Goal: Transaction & Acquisition: Obtain resource

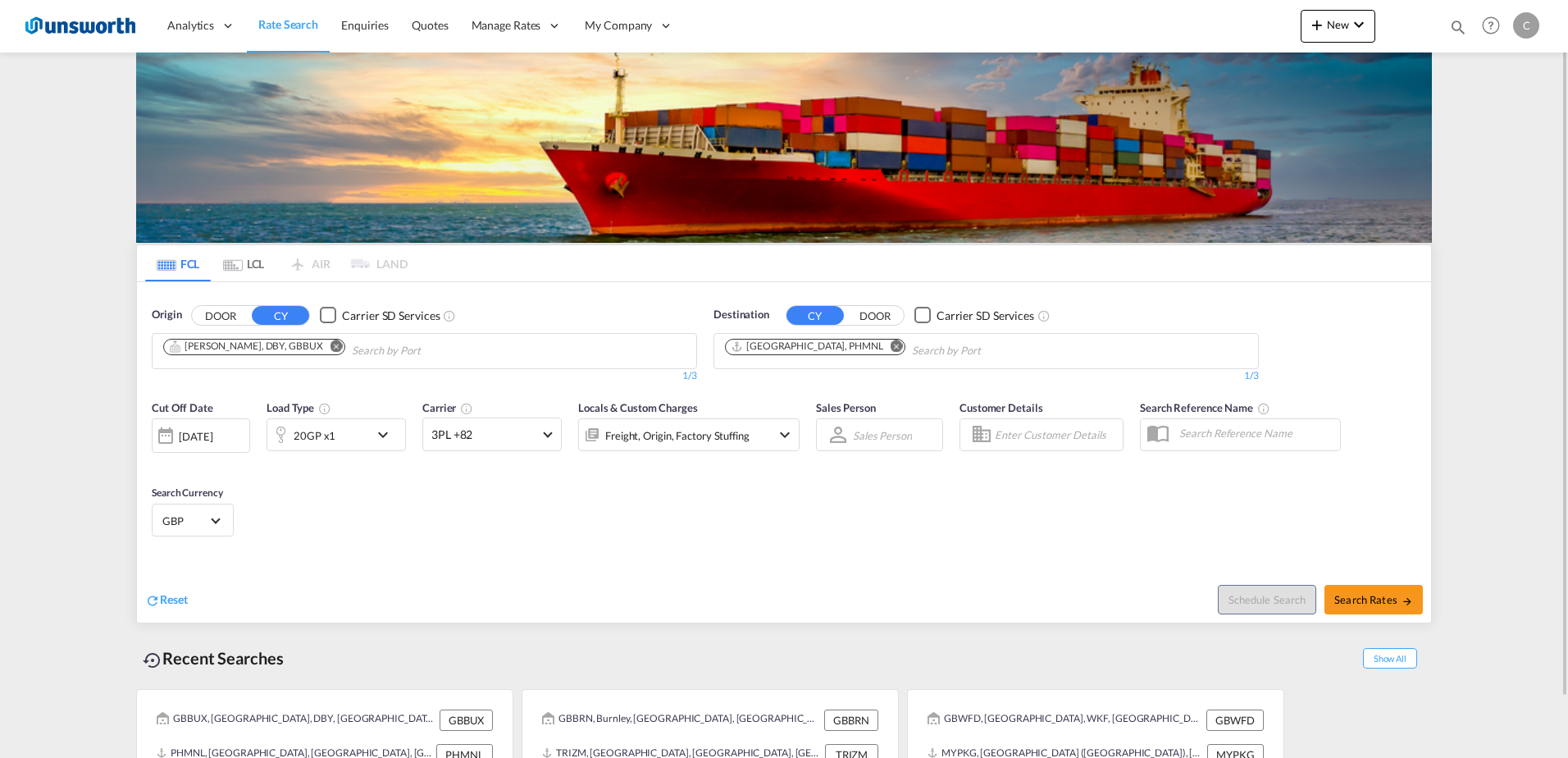
click at [331, 347] on md-icon "Remove" at bounding box center [336, 345] width 12 height 12
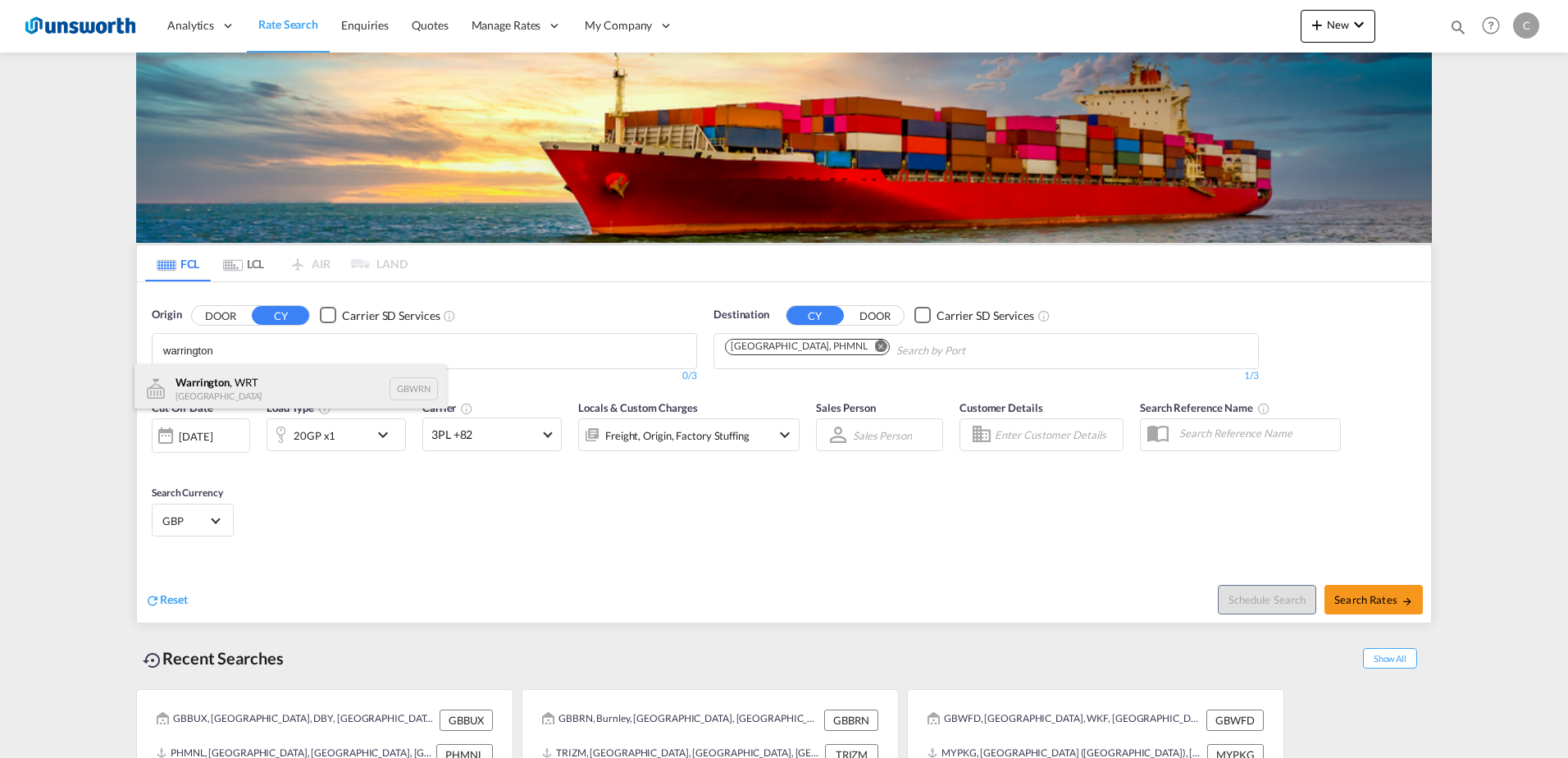
type input "warrington"
click at [261, 382] on div "[GEOGRAPHIC_DATA] , WRT [GEOGRAPHIC_DATA] GBWRN" at bounding box center [290, 389] width 312 height 49
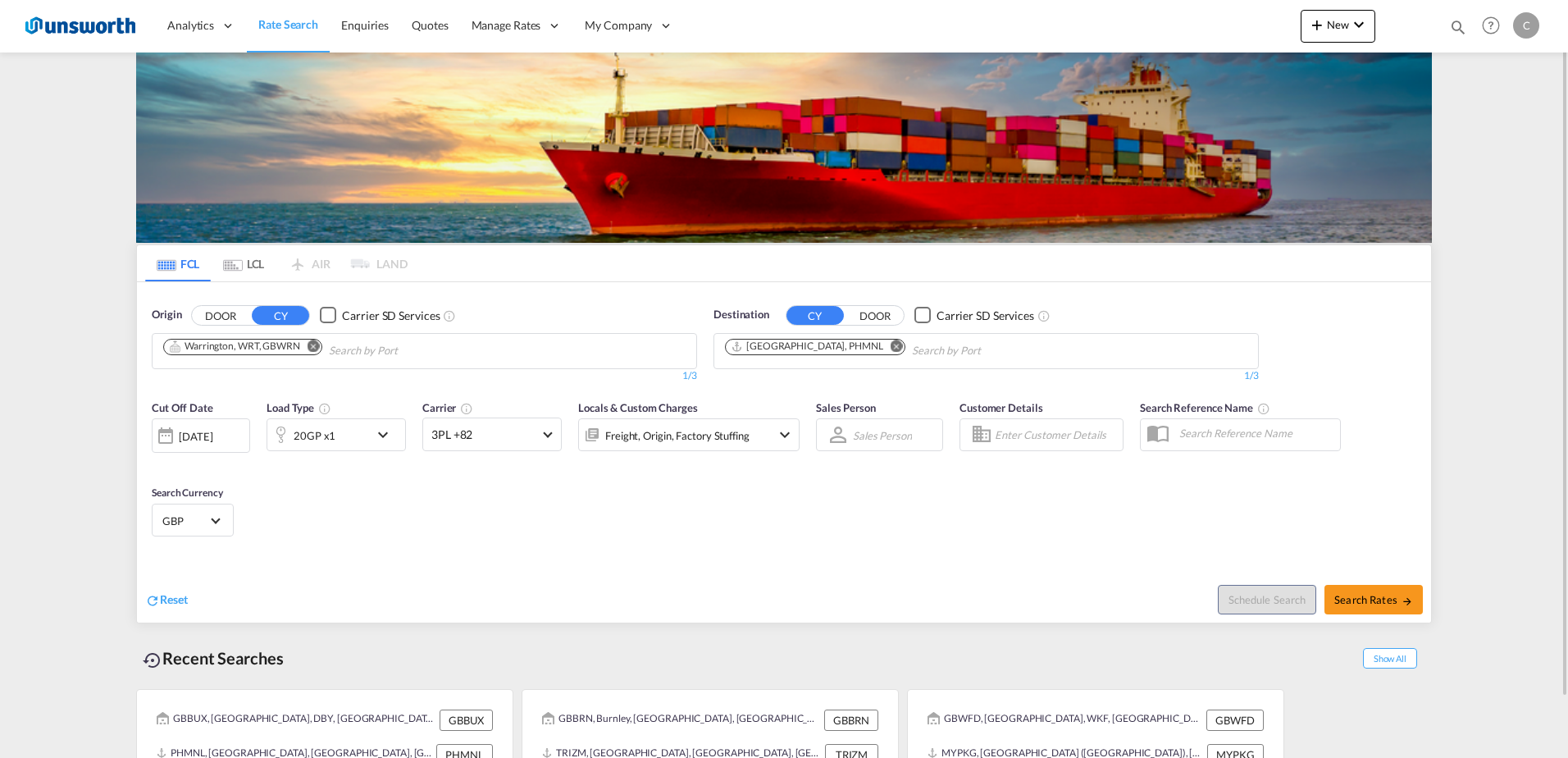
click at [329, 315] on div "Checkbox No Ink" at bounding box center [328, 315] width 16 height 16
click at [922, 312] on div "Checkbox No Ink" at bounding box center [923, 315] width 16 height 16
click at [912, 350] on input "Chips input." at bounding box center [990, 351] width 155 height 27
click at [891, 349] on md-icon "Remove" at bounding box center [896, 345] width 12 height 12
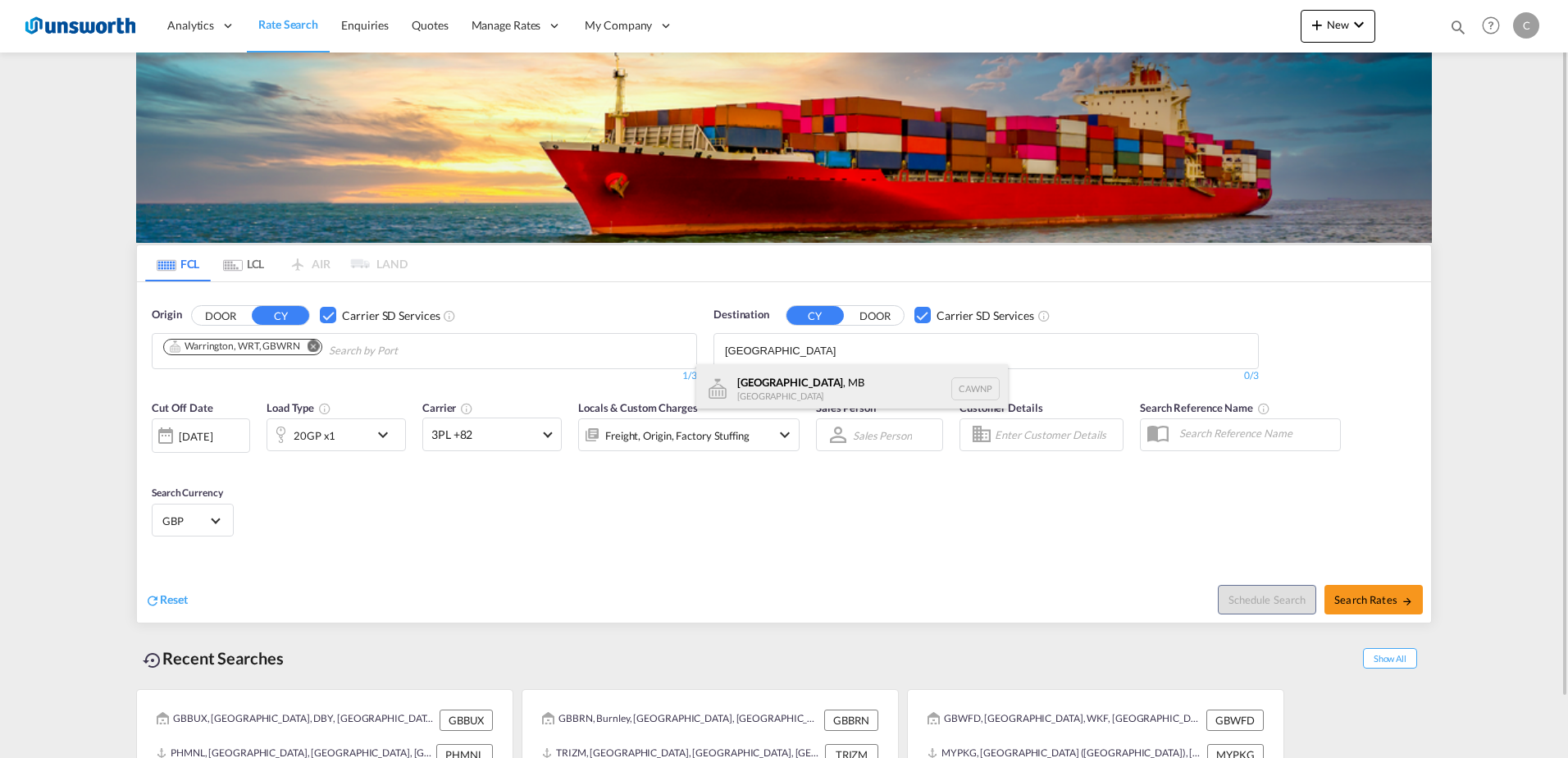
type input "[GEOGRAPHIC_DATA]"
click at [808, 381] on div "[GEOGRAPHIC_DATA] , [GEOGRAPHIC_DATA] [GEOGRAPHIC_DATA] [GEOGRAPHIC_DATA]" at bounding box center [852, 389] width 312 height 49
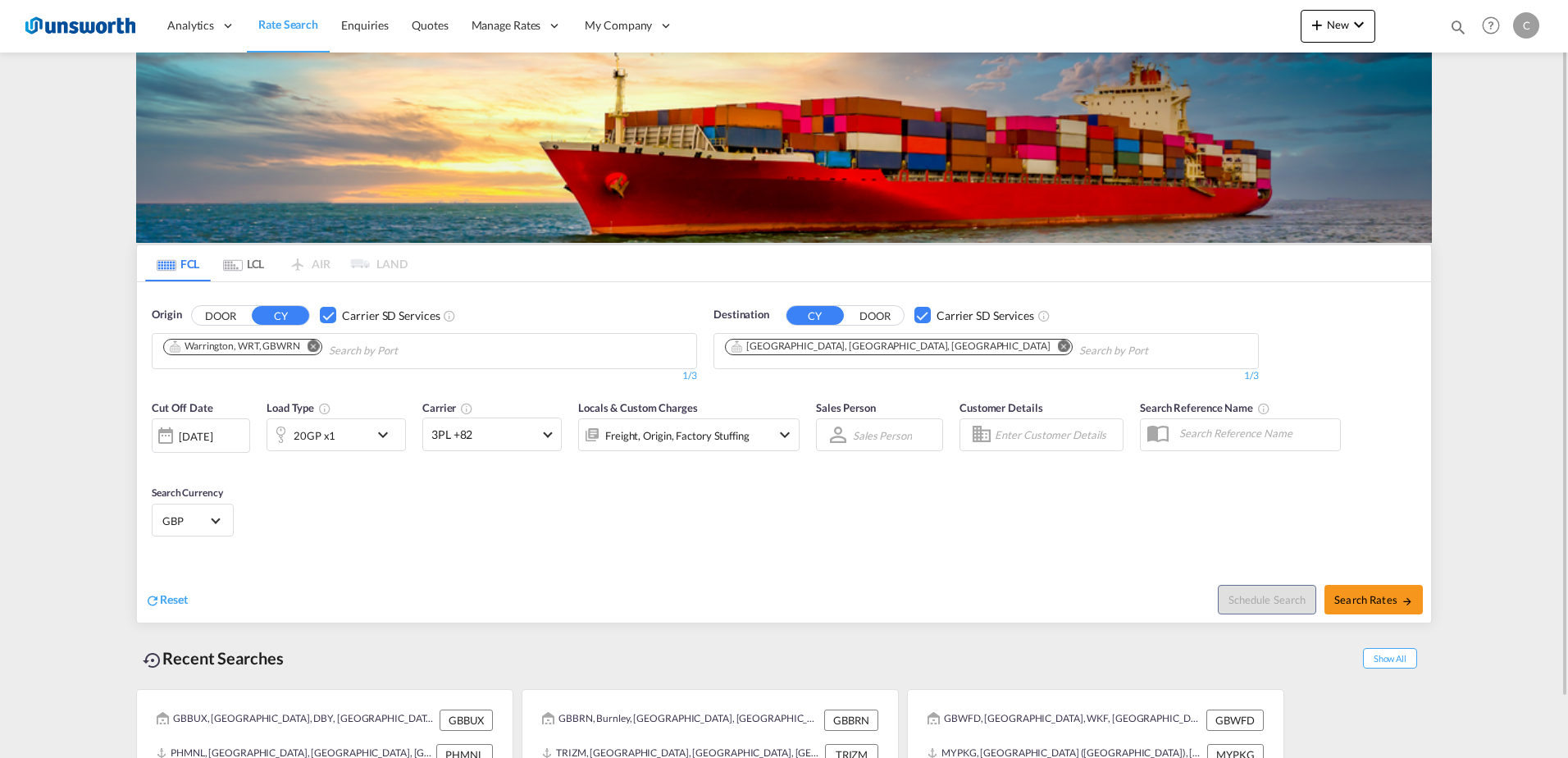
click at [378, 434] on md-icon "icon-chevron-down" at bounding box center [387, 435] width 28 height 20
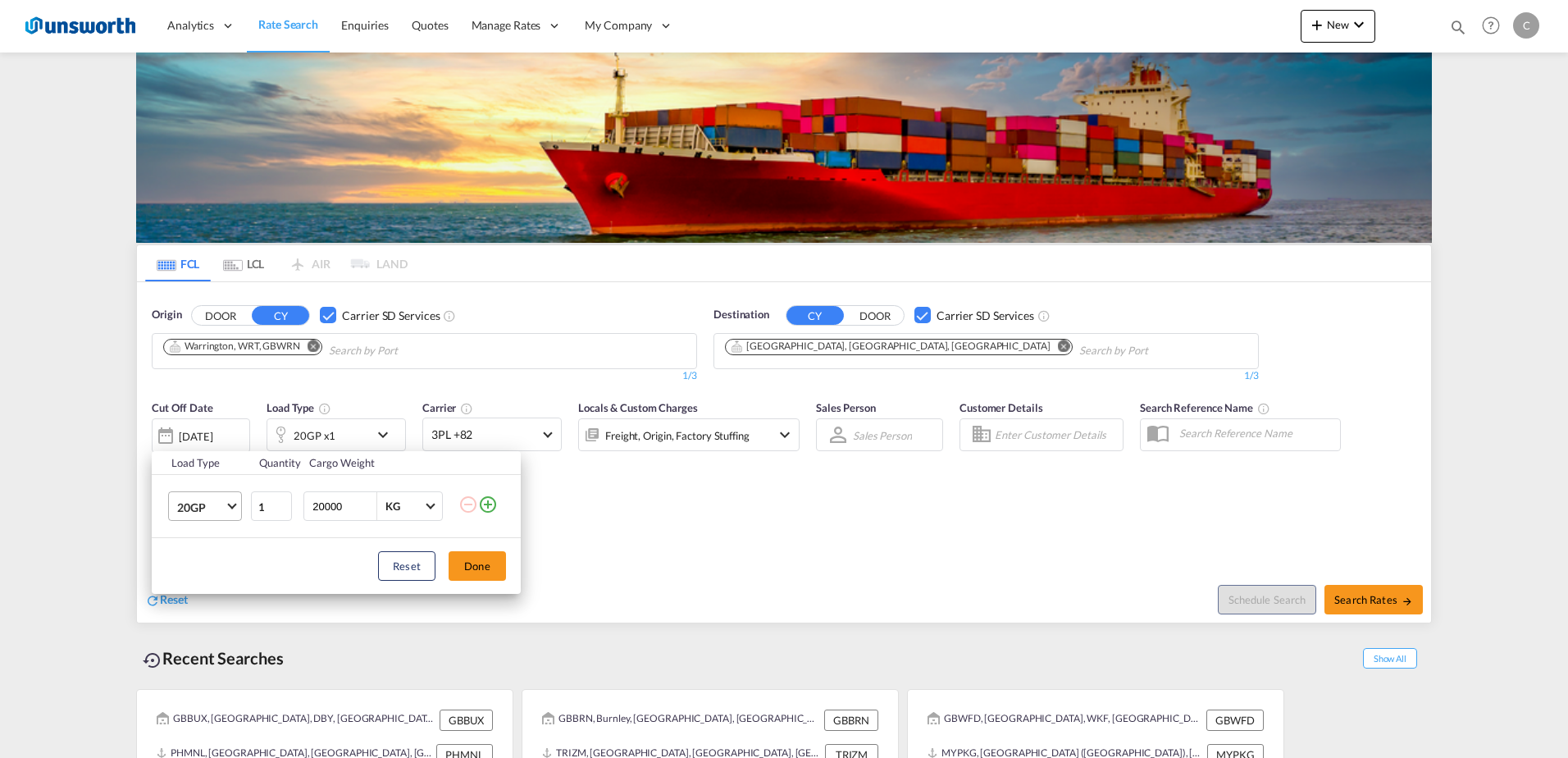
click at [232, 506] on span "Choose: \a20GP" at bounding box center [232, 505] width 9 height 9
click at [217, 580] on md-option "40HC" at bounding box center [219, 585] width 111 height 39
click at [458, 564] on button "Done" at bounding box center [477, 566] width 58 height 29
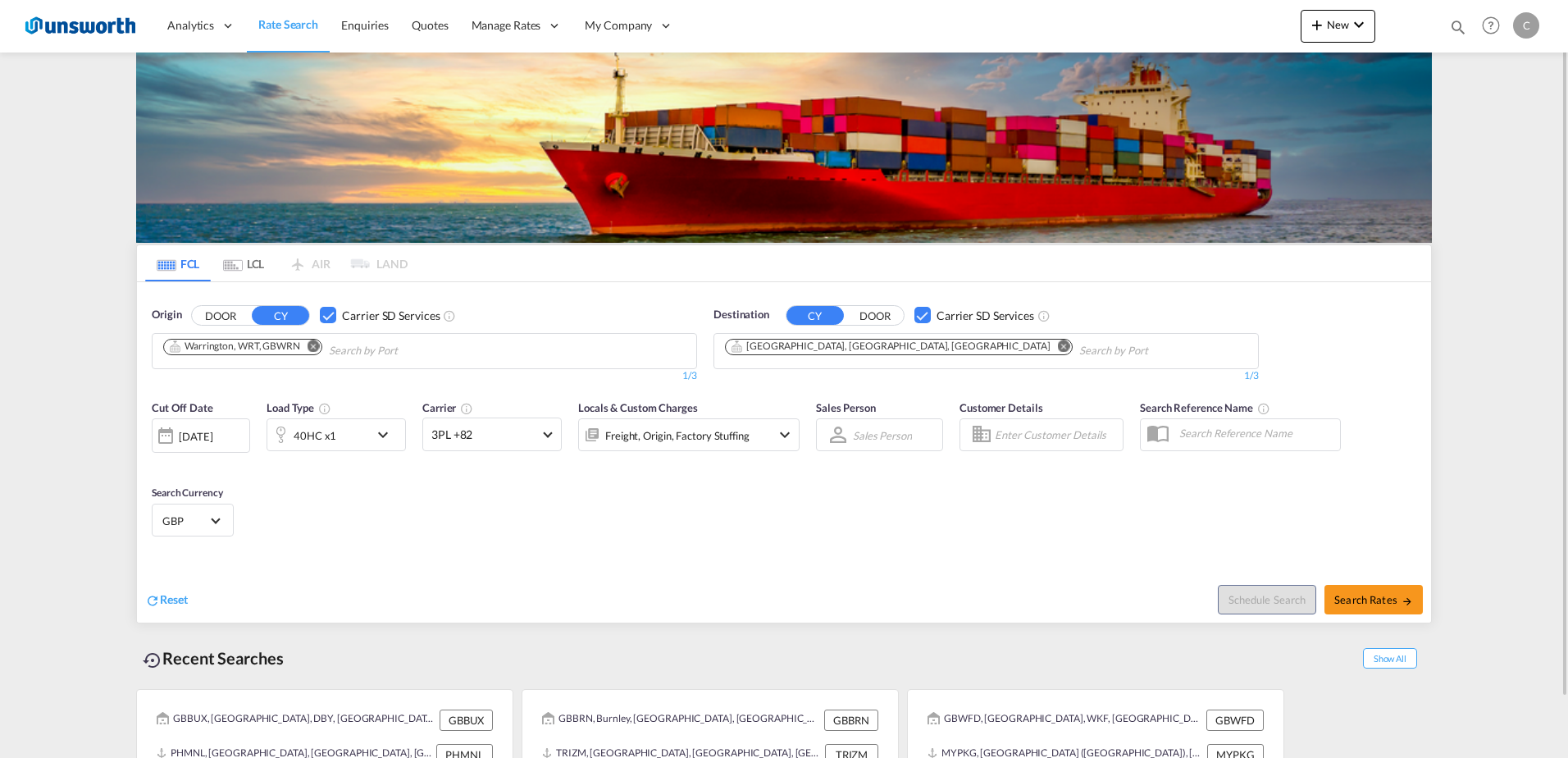
click at [788, 431] on md-icon "icon-chevron-down" at bounding box center [785, 435] width 20 height 20
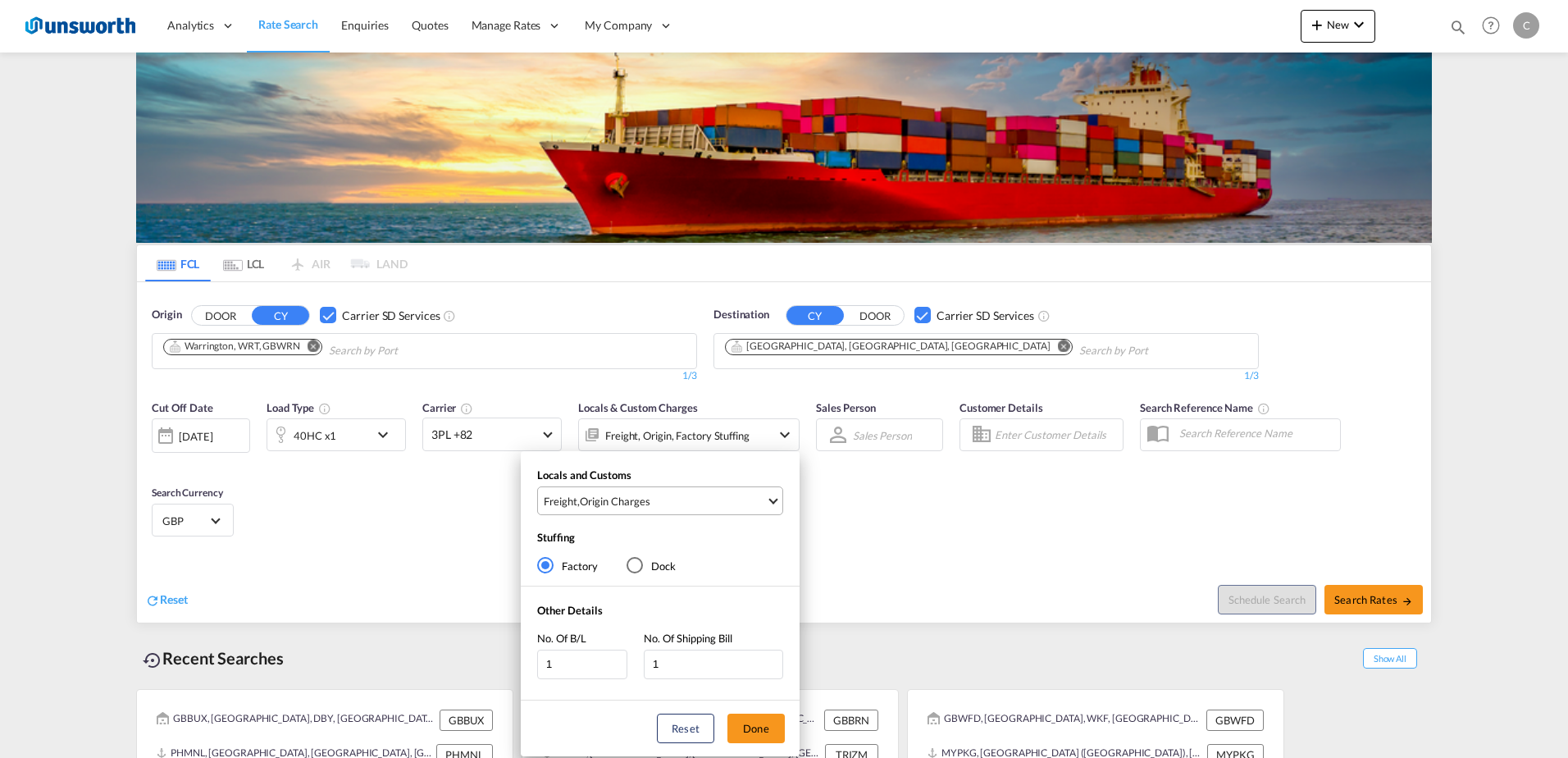
click at [771, 500] on span "Select Locals and Customs: \aFreight, \aOrigin Charges" at bounding box center [773, 499] width 9 height 9
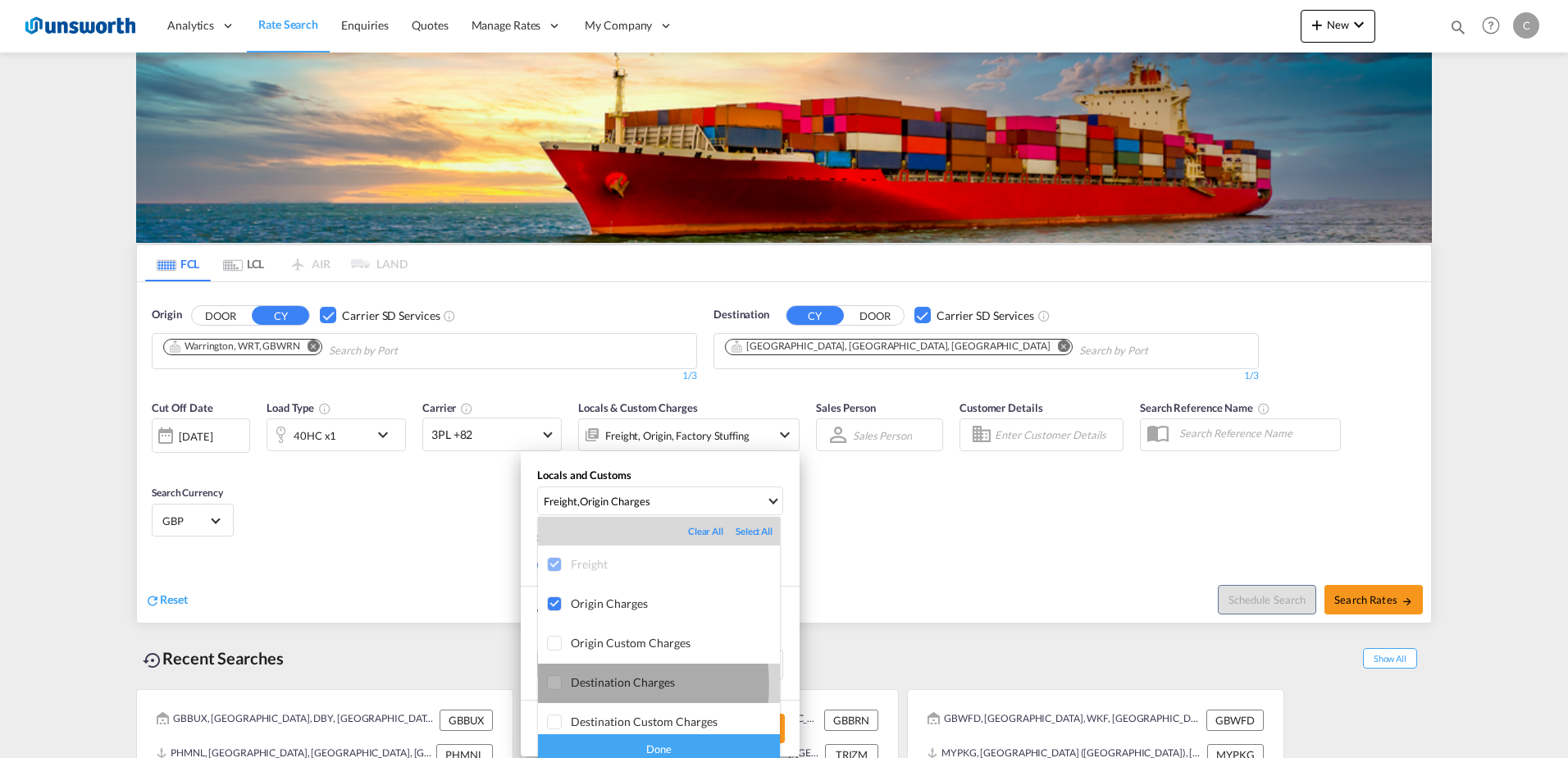
click at [556, 685] on div at bounding box center [556, 684] width 16 height 16
click at [682, 745] on div "Done" at bounding box center [659, 748] width 242 height 28
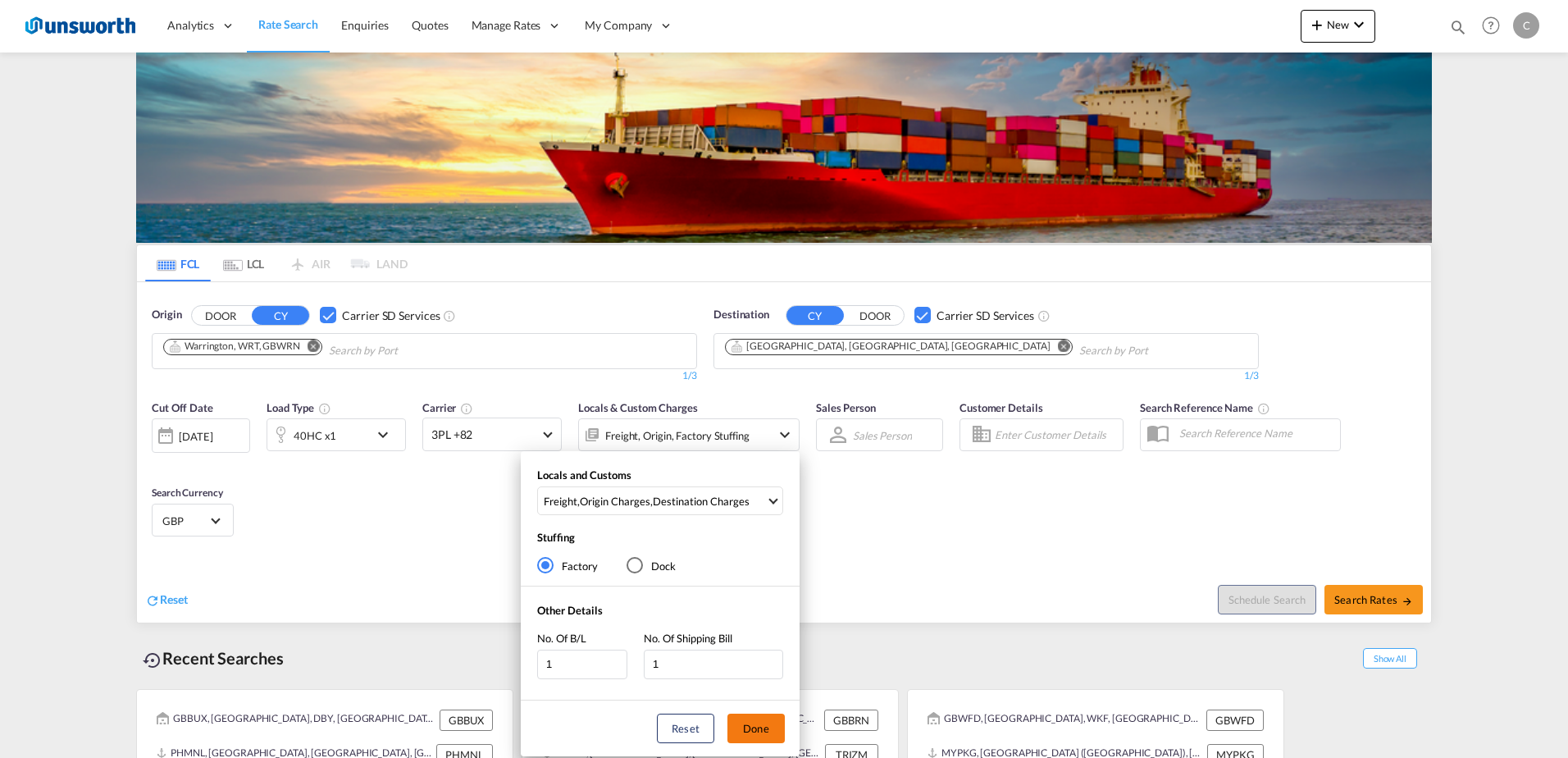
click at [759, 729] on button "Done" at bounding box center [756, 729] width 58 height 29
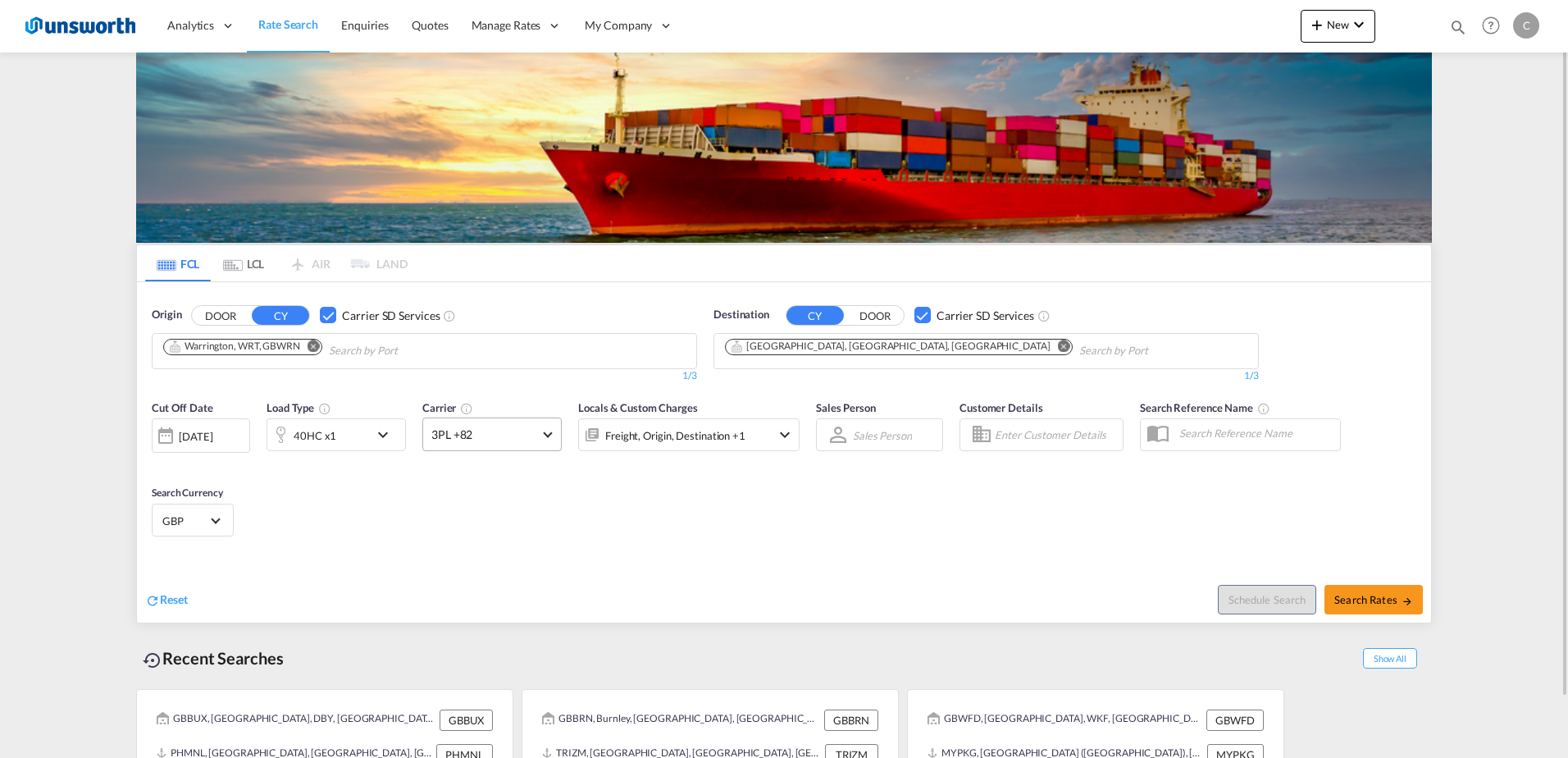
click at [549, 432] on span at bounding box center [547, 432] width 9 height 9
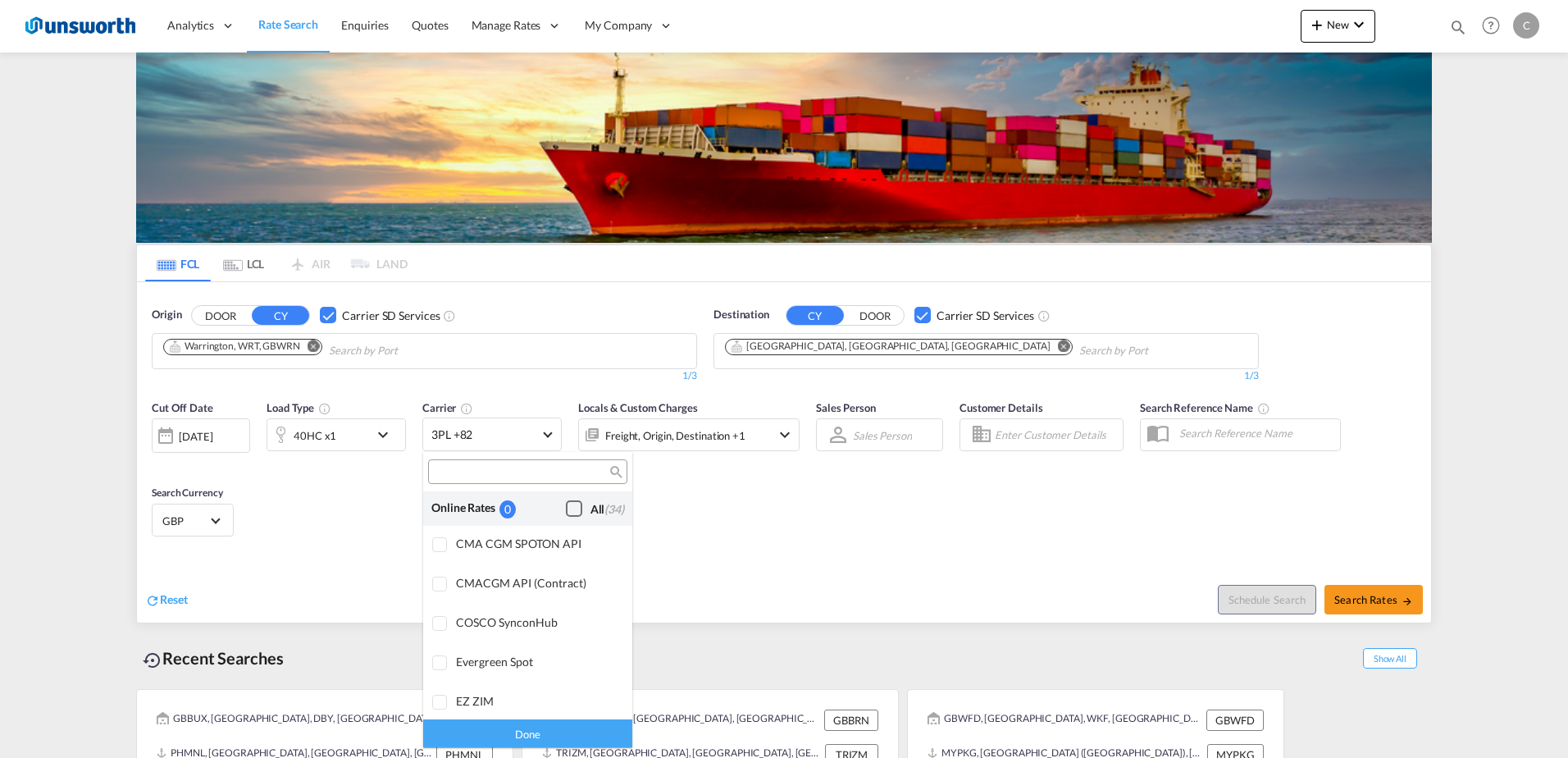
click at [566, 507] on div "Checkbox No Ink" at bounding box center [574, 508] width 16 height 16
click at [550, 724] on div "Done" at bounding box center [527, 732] width 209 height 28
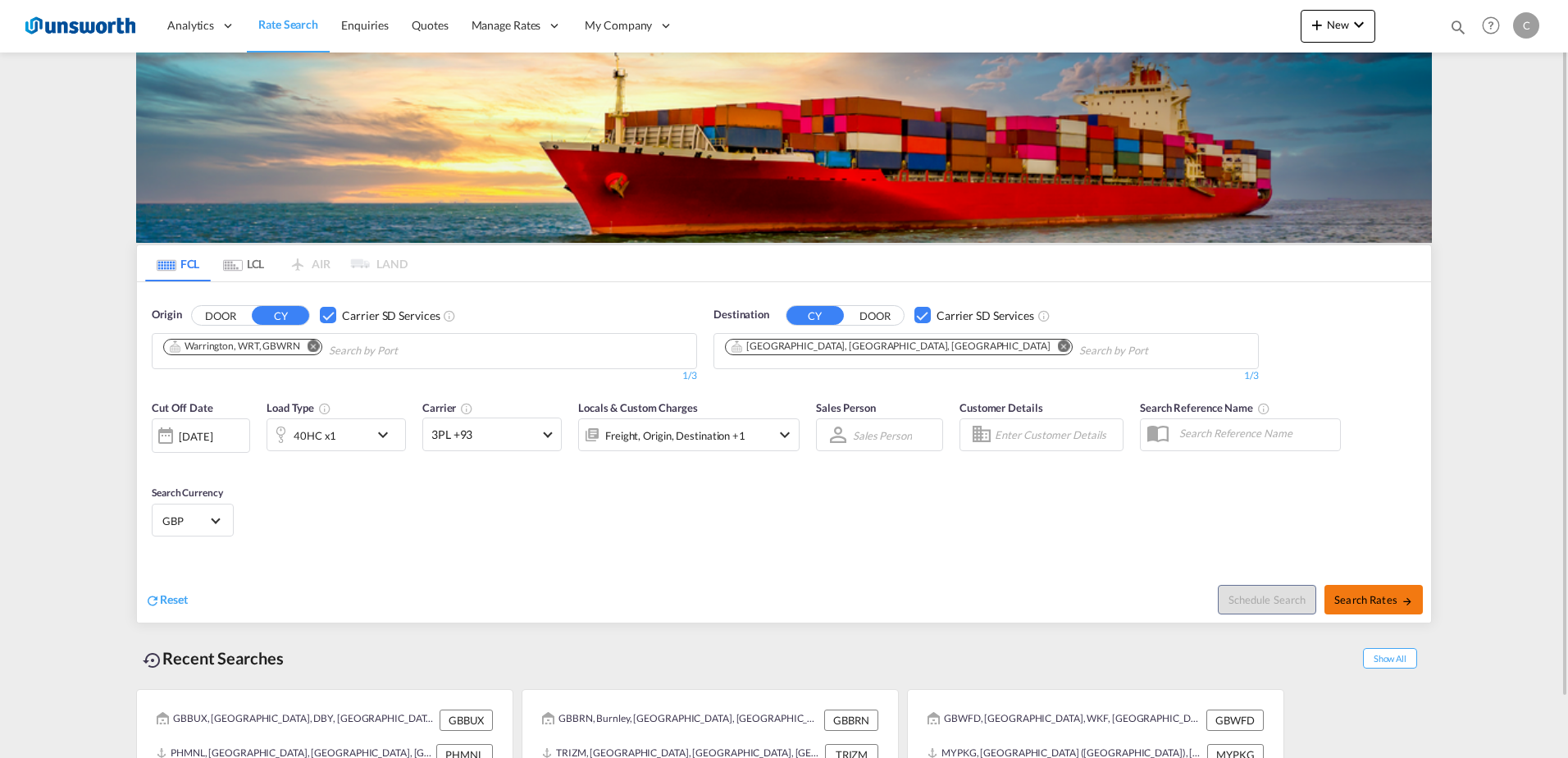
click at [1372, 593] on span "Search Rates" at bounding box center [1373, 600] width 79 height 13
type input "GBWRN to CAWNP / [DATE]"
